Goal: Task Accomplishment & Management: Complete application form

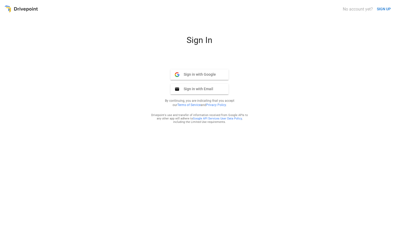
click at [195, 74] on span "Sign in with Google" at bounding box center [197, 74] width 36 height 5
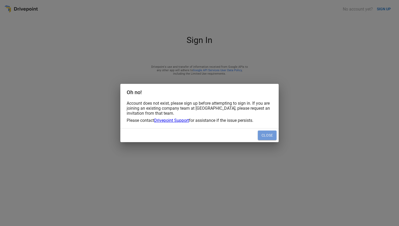
click at [265, 134] on button "Close" at bounding box center [267, 134] width 19 height 9
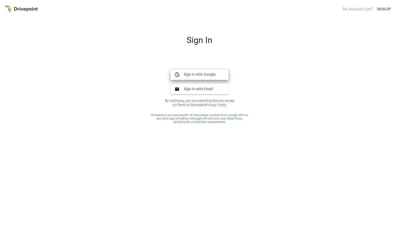
click at [216, 76] on button "Sign in with Google Google" at bounding box center [199, 74] width 58 height 11
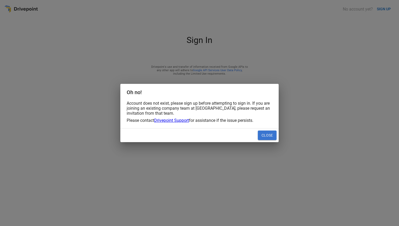
click at [264, 134] on button "Close" at bounding box center [267, 134] width 19 height 9
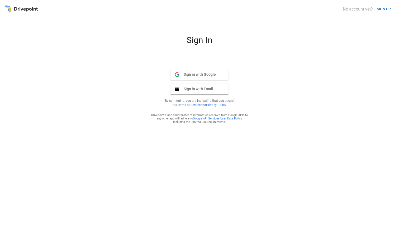
click at [215, 77] on button "Sign in with Google Google" at bounding box center [199, 74] width 58 height 11
click at [379, 9] on button "SIGN UP" at bounding box center [383, 9] width 18 height 10
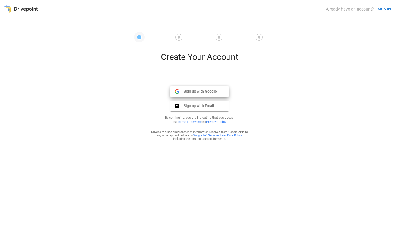
click at [206, 90] on span "Sign up with Google" at bounding box center [197, 91] width 37 height 5
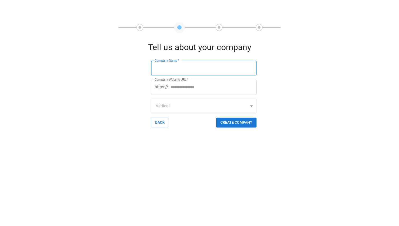
click at [183, 69] on input "Company Name   *" at bounding box center [203, 68] width 105 height 15
type input "**********"
click at [159, 119] on button "BACK" at bounding box center [160, 123] width 18 height 10
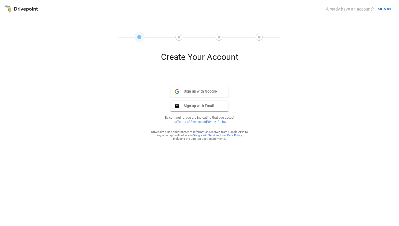
click at [388, 8] on button "SIGN IN" at bounding box center [383, 9] width 17 height 10
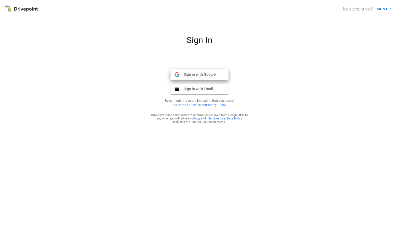
click at [209, 75] on span "Sign in with Google" at bounding box center [197, 74] width 36 height 5
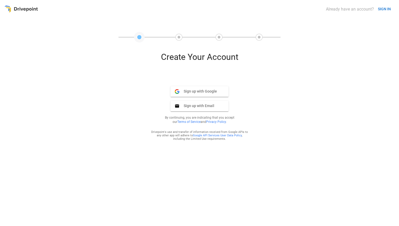
click at [213, 90] on span "Sign up with Google" at bounding box center [197, 91] width 37 height 5
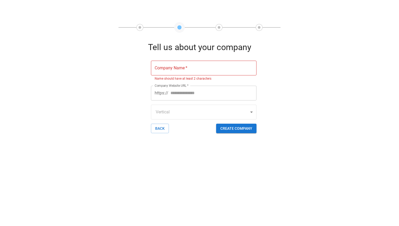
click at [103, 85] on div "Tell us about your company Company Name   * Company Name   * Name should have a…" at bounding box center [199, 132] width 390 height 180
click at [140, 26] on div at bounding box center [140, 27] width 6 height 6
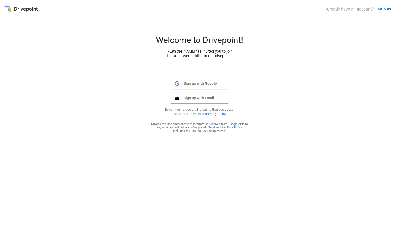
click at [196, 86] on button "Sign up with Google Google" at bounding box center [199, 83] width 58 height 11
